Goal: Check status: Check status

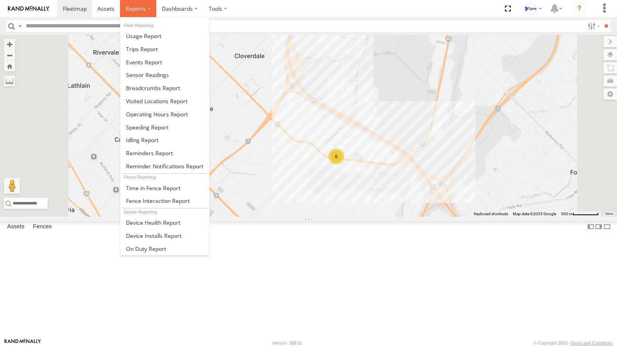
click at [134, 10] on span at bounding box center [136, 9] width 20 height 8
click at [149, 84] on link at bounding box center [164, 87] width 89 height 13
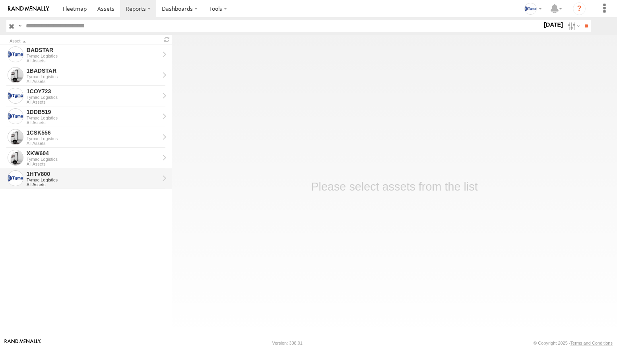
click at [64, 176] on div "1HTV800" at bounding box center [93, 173] width 133 height 7
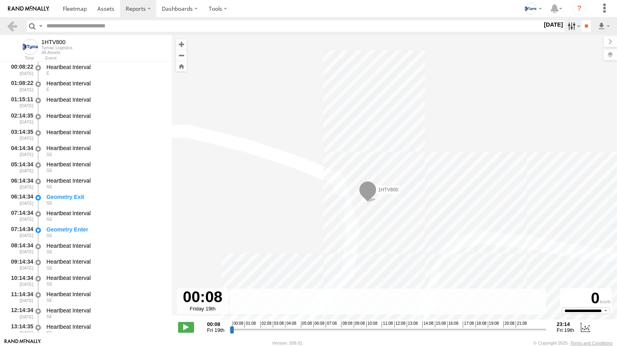
click at [569, 29] on label at bounding box center [572, 26] width 17 height 12
click at [0, 0] on label at bounding box center [0, 0] width 0 height 0
click at [582, 30] on input "**" at bounding box center [585, 26] width 9 height 12
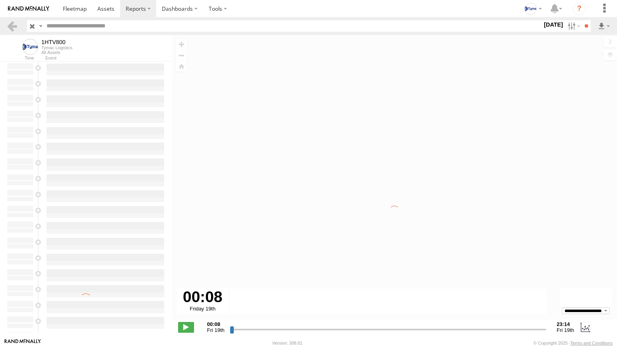
type input "**********"
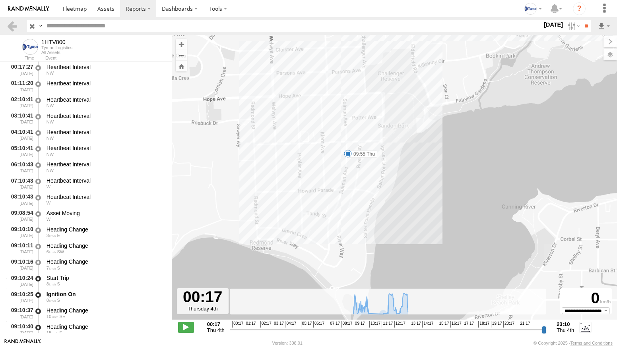
drag, startPoint x: 392, startPoint y: 171, endPoint x: 324, endPoint y: 173, distance: 68.4
click at [324, 173] on div "1HTV800 09:10 Thu 09:29 Thu 09:33 Thu 09:55 Thu 10:20 Thu 11:41 Thu 12:24 Thu 1…" at bounding box center [394, 181] width 445 height 293
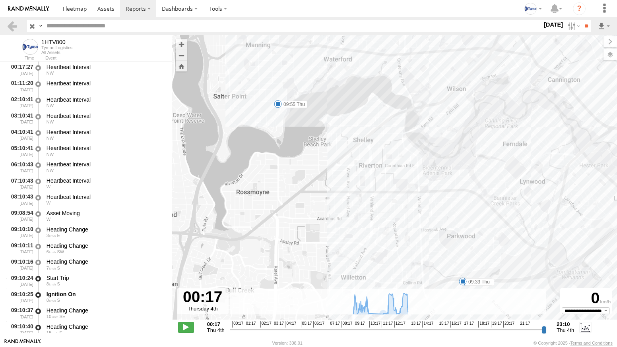
drag, startPoint x: 387, startPoint y: 240, endPoint x: 331, endPoint y: 141, distance: 113.5
click at [331, 141] on div "1HTV800 09:10 Thu 09:29 Thu 09:33 Thu 09:55 Thu 10:20 Thu 11:41 Thu 12:24 Thu 1…" at bounding box center [394, 181] width 445 height 293
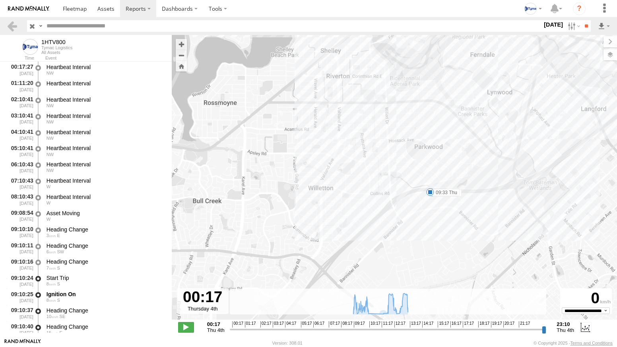
drag, startPoint x: 379, startPoint y: 237, endPoint x: 352, endPoint y: 170, distance: 72.7
click at [352, 170] on div "1HTV800 09:10 Thu 09:29 Thu 09:33 Thu 09:55 Thu 10:20 Thu 11:41 Thu 12:24 Thu 1…" at bounding box center [394, 181] width 445 height 293
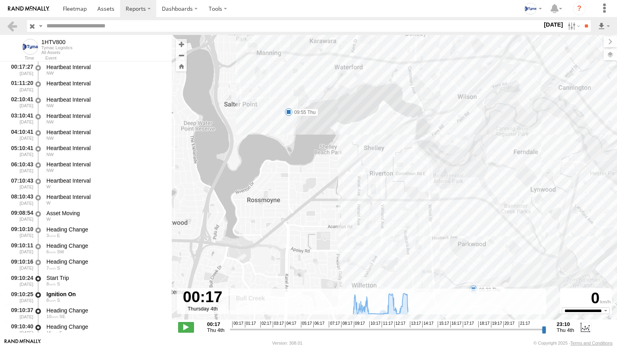
drag, startPoint x: 299, startPoint y: 101, endPoint x: 346, endPoint y: 230, distance: 137.5
click at [346, 230] on div "1HTV800 09:10 Thu 09:29 Thu 09:33 Thu 09:55 Thu 10:20 Thu 11:41 Thu 12:24 Thu 1…" at bounding box center [394, 181] width 445 height 293
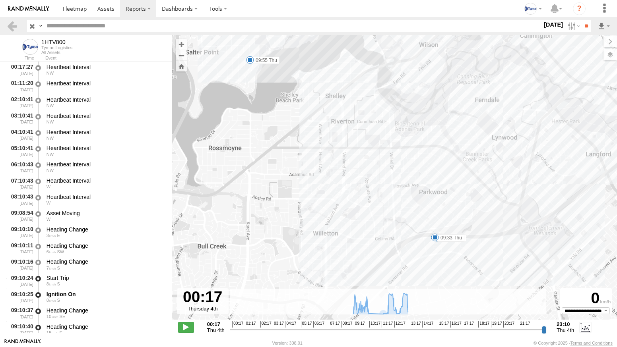
drag, startPoint x: 418, startPoint y: 271, endPoint x: 369, endPoint y: 164, distance: 117.5
click at [369, 164] on div "1HTV800 09:10 Thu 09:29 Thu 09:33 Thu 09:55 Thu 10:20 Thu 11:41 Thu 12:24 Thu 1…" at bounding box center [394, 181] width 445 height 293
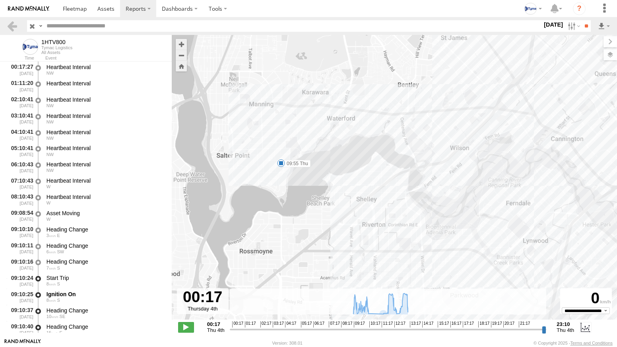
drag, startPoint x: 292, startPoint y: 124, endPoint x: 328, endPoint y: 224, distance: 105.4
click at [328, 224] on div "1HTV800 09:10 Thu 09:29 Thu 09:33 Thu 09:55 Thu 10:20 Thu 11:41 Thu 12:24 Thu 1…" at bounding box center [394, 181] width 445 height 293
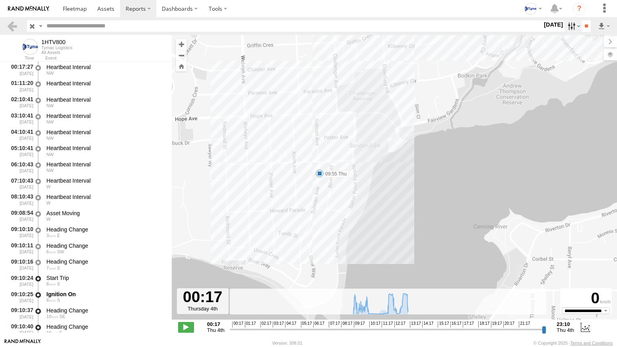
click at [570, 28] on label at bounding box center [572, 26] width 17 height 12
click at [572, 28] on label at bounding box center [572, 26] width 17 height 12
click at [611, 53] on label at bounding box center [602, 54] width 29 height 11
click at [0, 0] on span "Basemaps" at bounding box center [0, 0] width 0 height 0
click at [0, 0] on span "Satellite" at bounding box center [0, 0] width 0 height 0
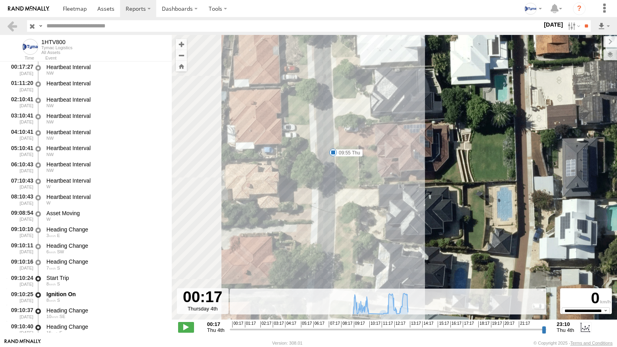
drag, startPoint x: 294, startPoint y: 153, endPoint x: 354, endPoint y: 185, distance: 67.5
click at [354, 185] on div "1HTV800 09:10 Thu 09:29 Thu 09:33 Thu 09:55 Thu 10:20 Thu 11:41 Thu 12:24 Thu 1…" at bounding box center [394, 181] width 445 height 293
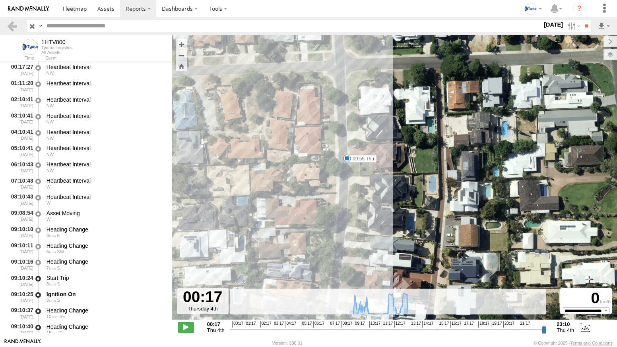
click at [21, 6] on img at bounding box center [28, 9] width 41 height 6
